Goal: Find specific page/section: Find specific page/section

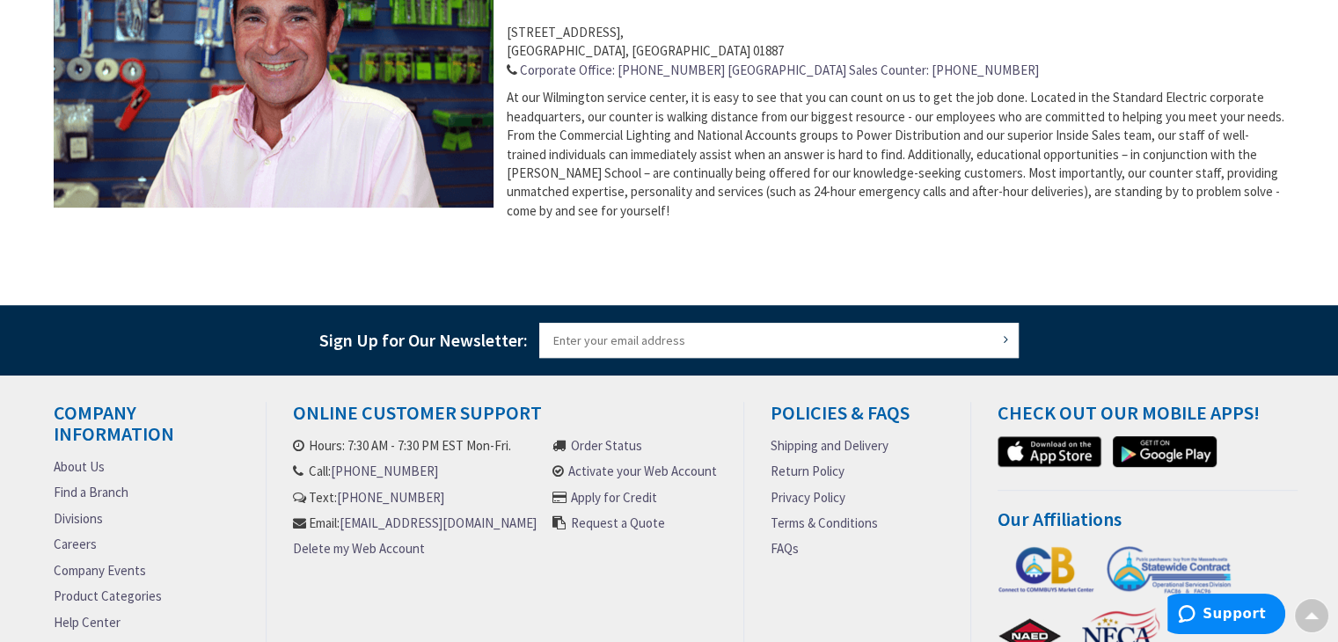
scroll to position [945, 0]
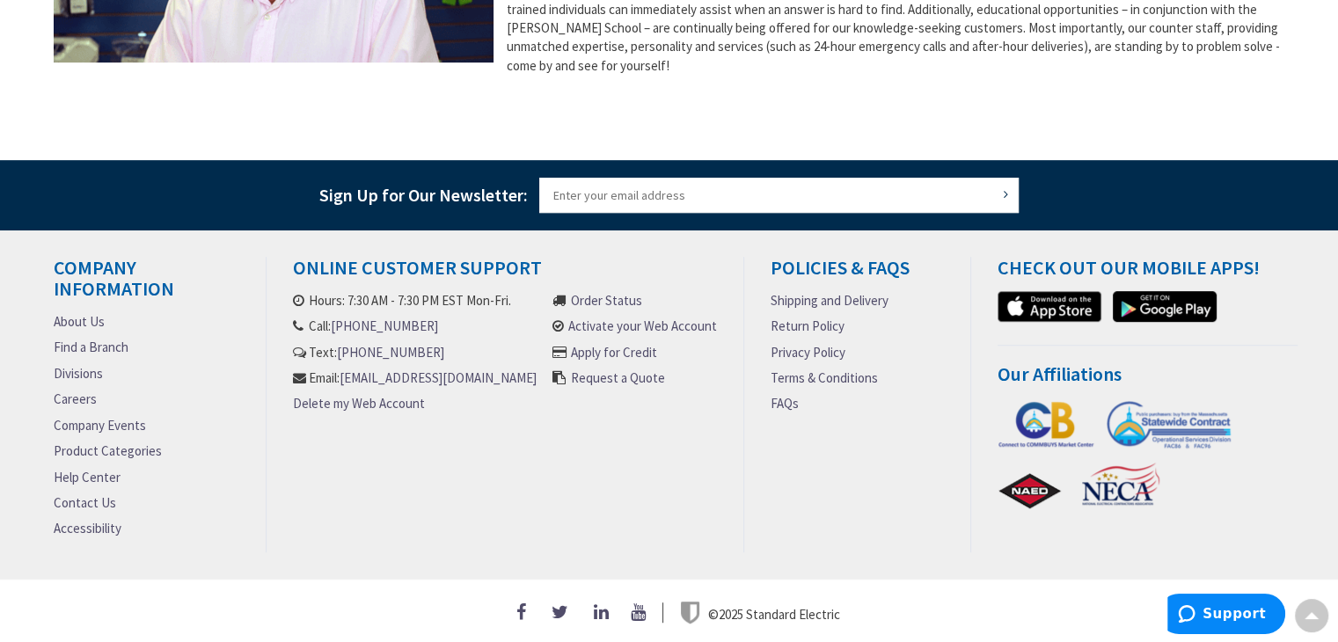
click at [67, 341] on link "Find a Branch" at bounding box center [91, 347] width 75 height 18
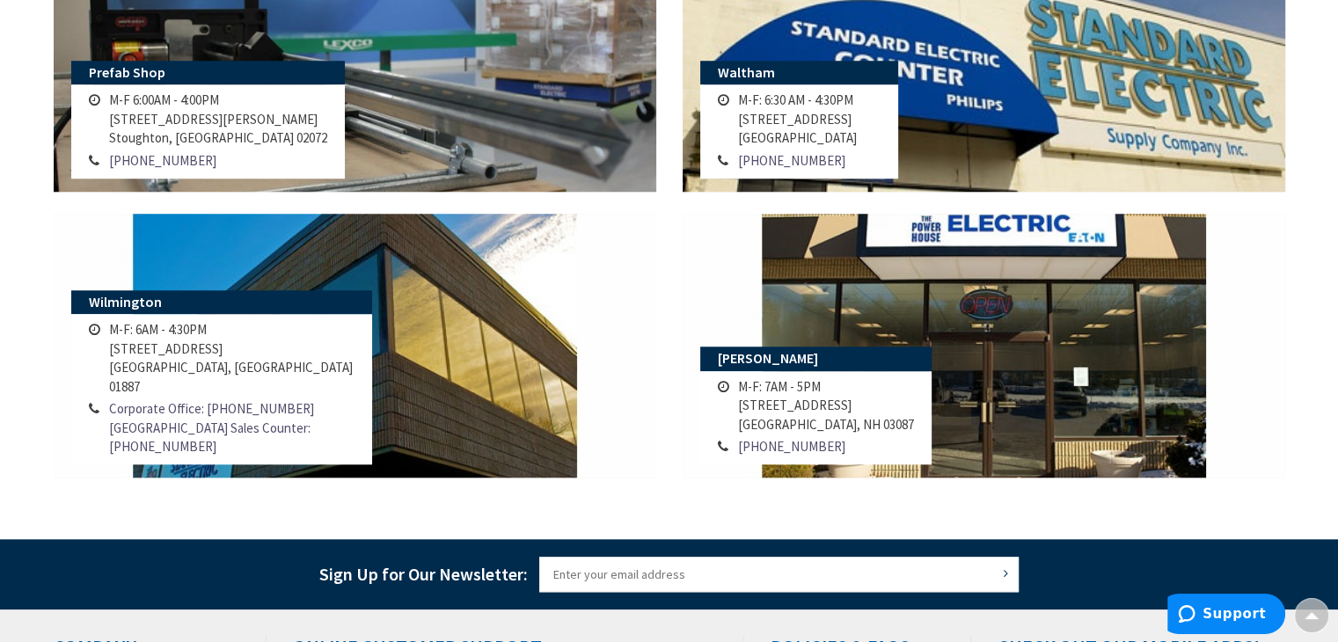
scroll to position [1671, 0]
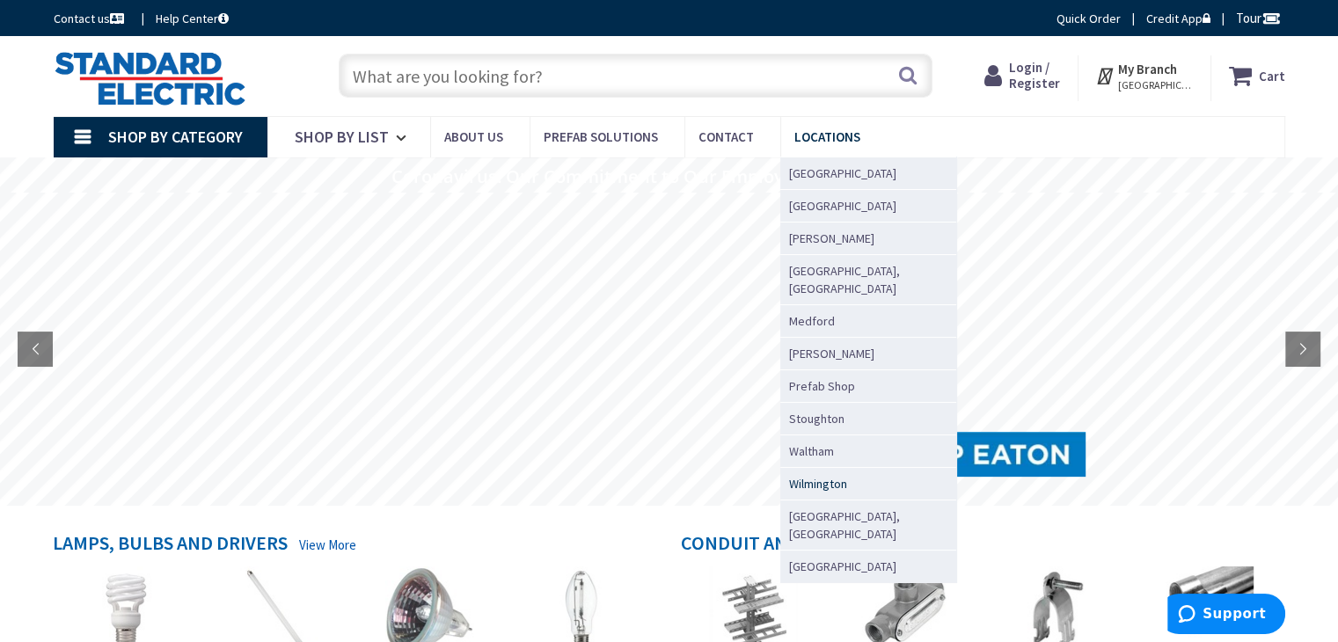
click at [800, 475] on span "Wilmington" at bounding box center [818, 484] width 58 height 18
